Goal: Information Seeking & Learning: Learn about a topic

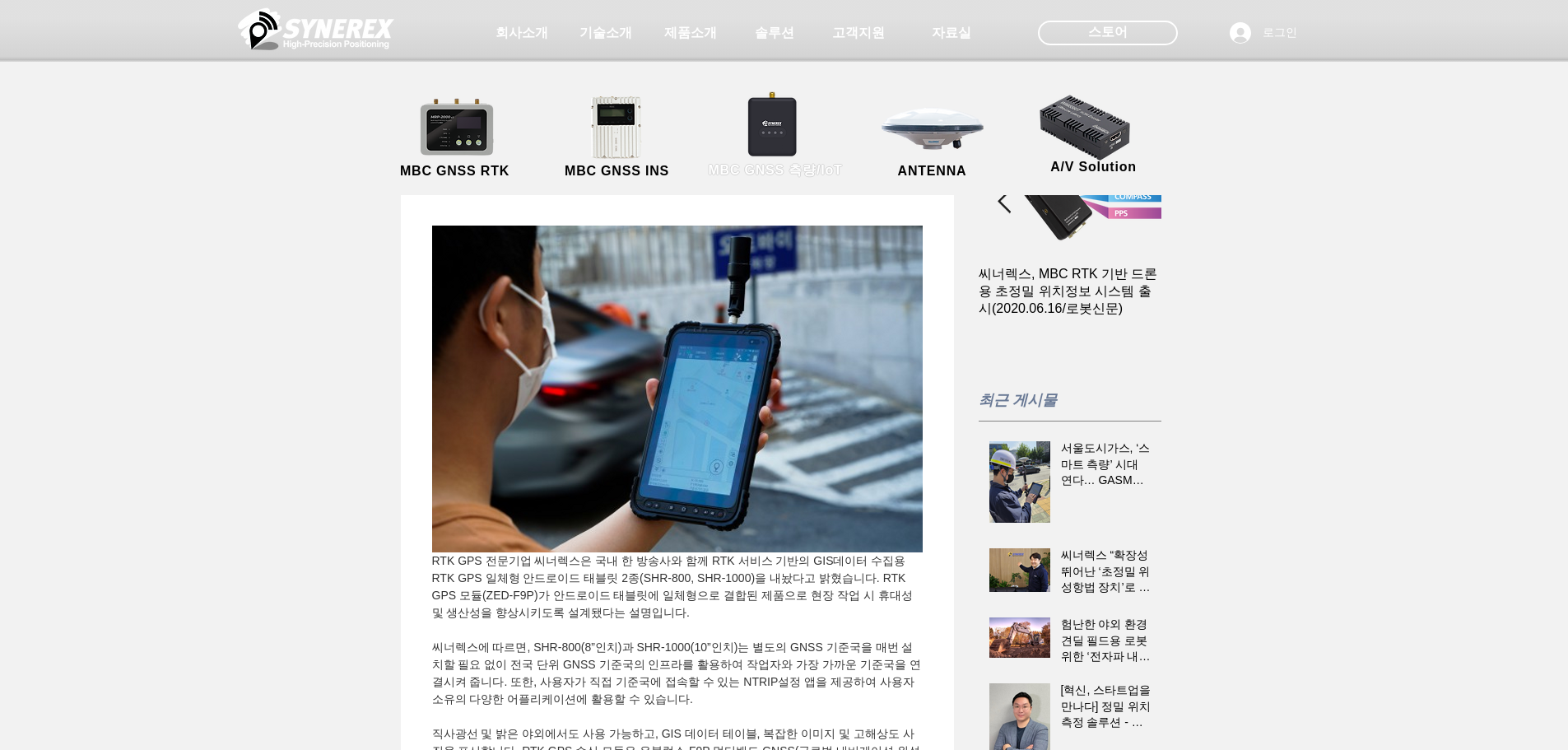
click at [786, 128] on link "MBC GNSS 측량/IoT" at bounding box center [775, 138] width 160 height 86
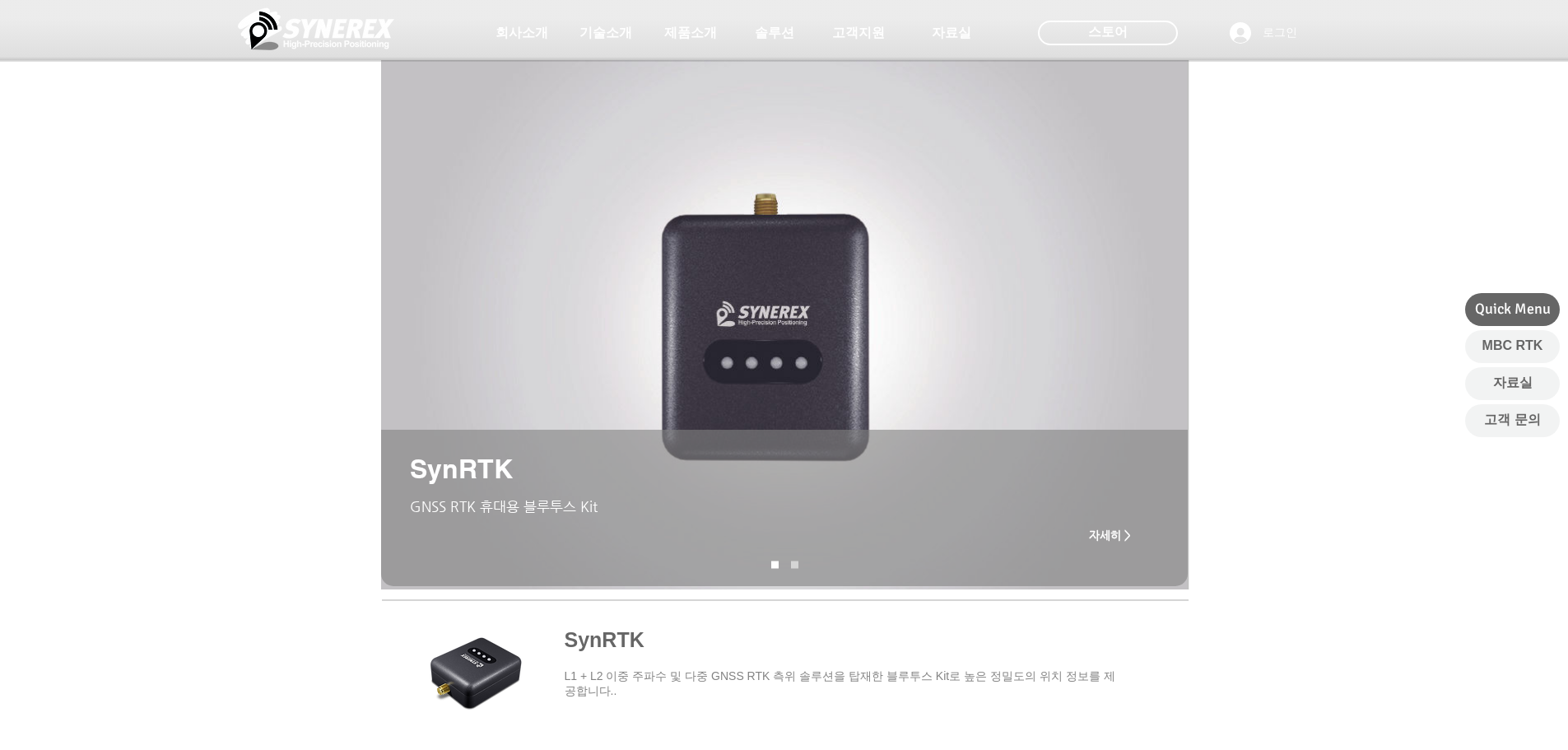
scroll to position [494, 0]
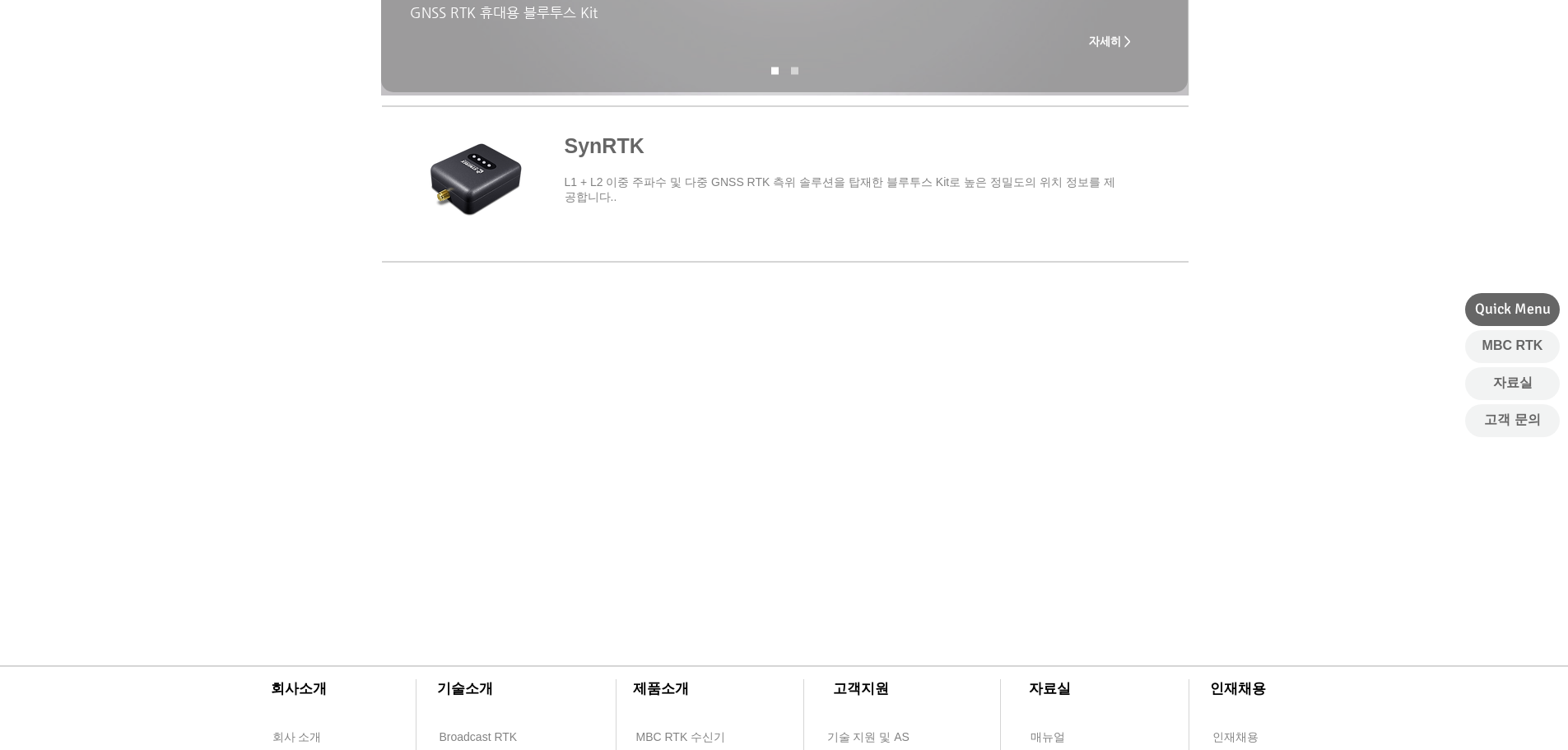
click at [714, 182] on span "main content" at bounding box center [784, 181] width 807 height 153
click at [523, 163] on span "main content" at bounding box center [784, 181] width 807 height 153
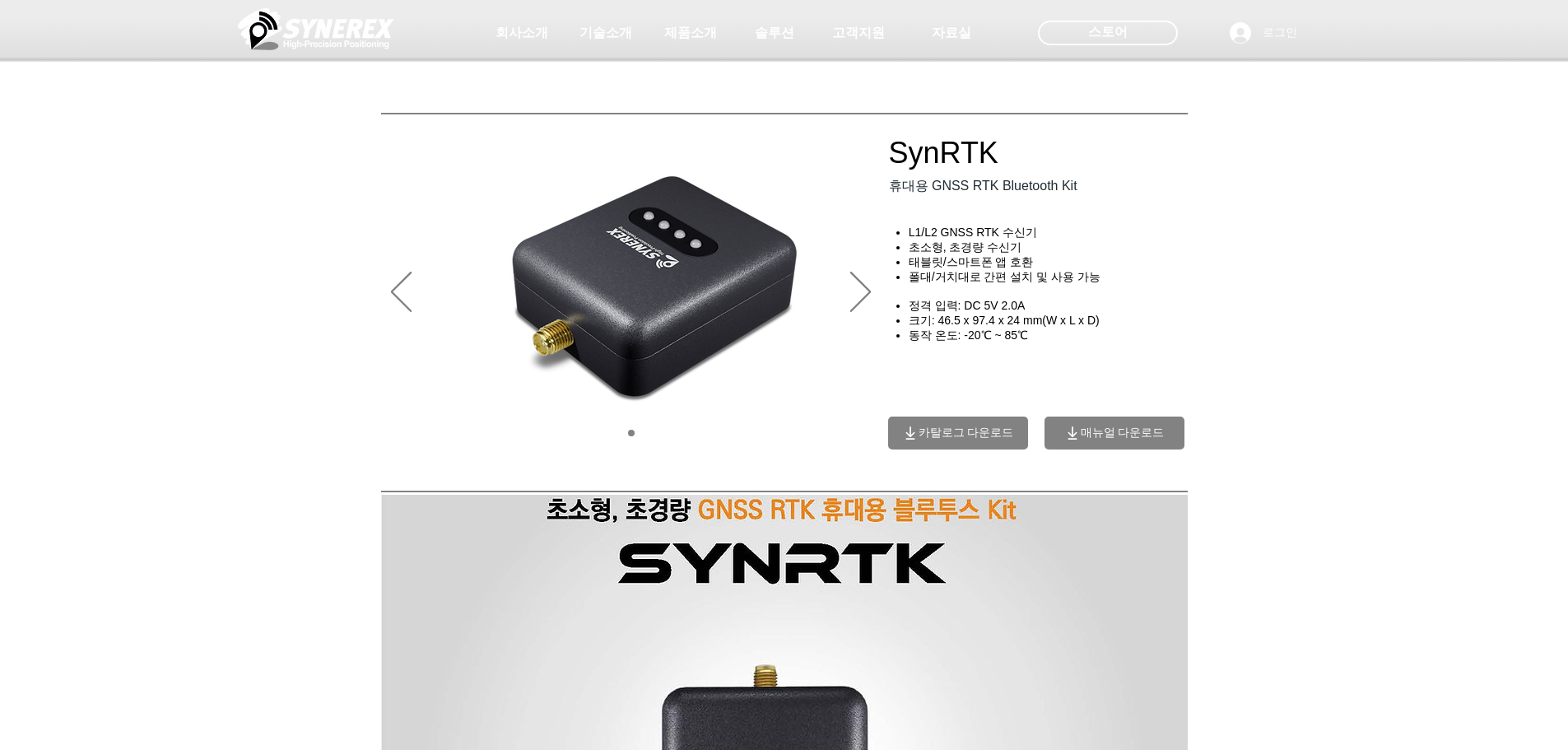
click at [850, 290] on img "슬라이드쇼" at bounding box center [631, 293] width 501 height 330
click at [853, 290] on icon "다음" at bounding box center [861, 291] width 21 height 40
click at [851, 290] on icon "다음" at bounding box center [861, 291] width 21 height 40
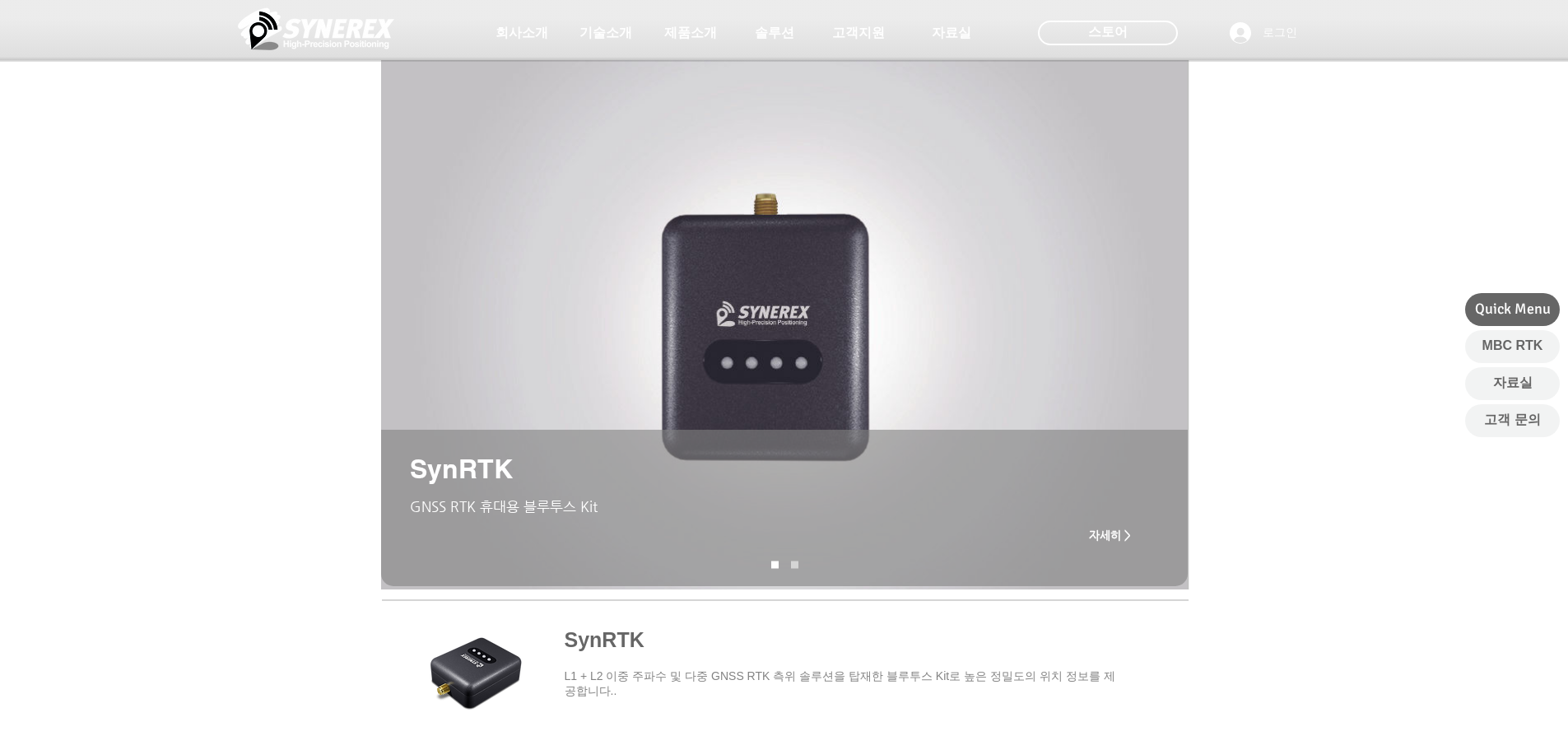
drag, startPoint x: 462, startPoint y: 407, endPoint x: 512, endPoint y: 387, distance: 53.9
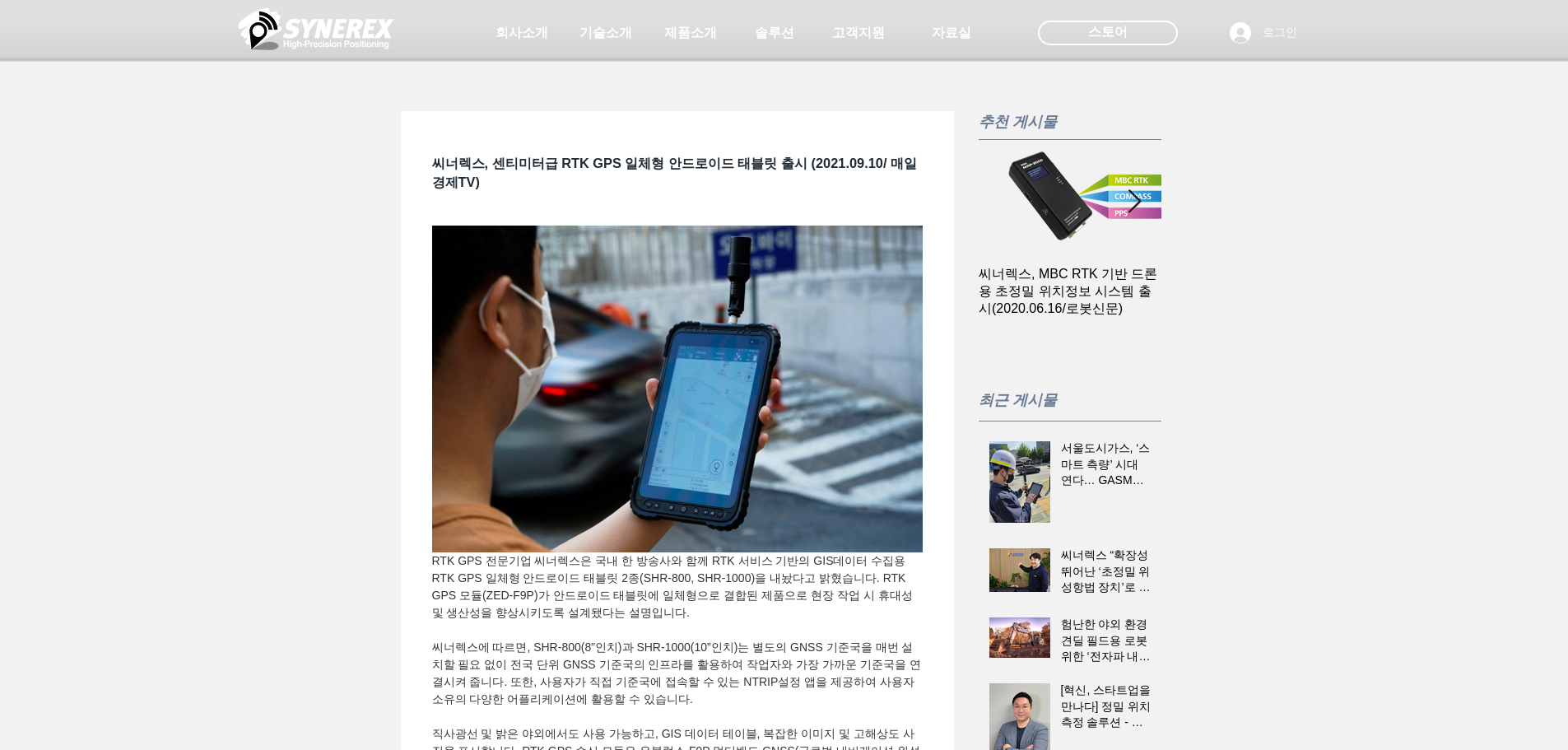
scroll to position [0, 182]
